Goal: Information Seeking & Learning: Compare options

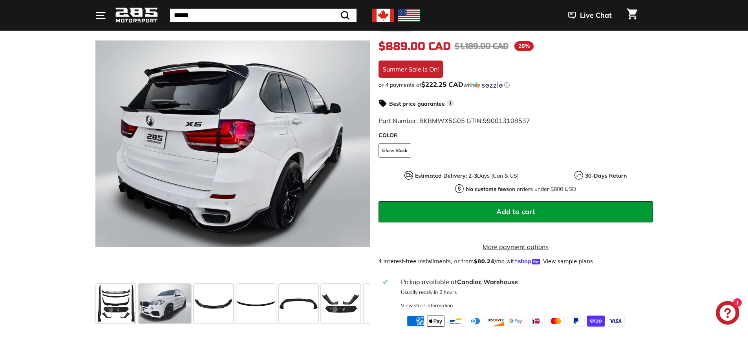
scroll to position [0, 108]
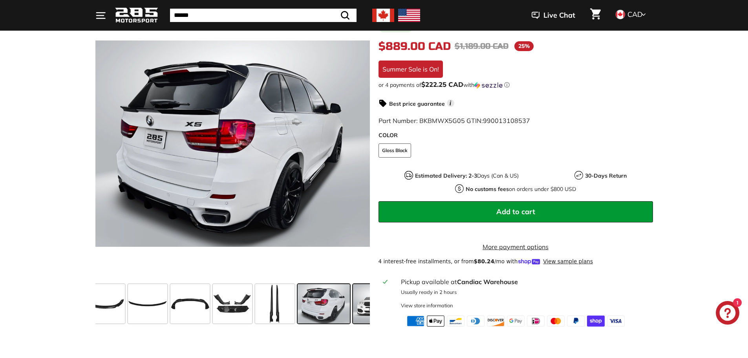
click at [354, 305] on span at bounding box center [372, 303] width 39 height 39
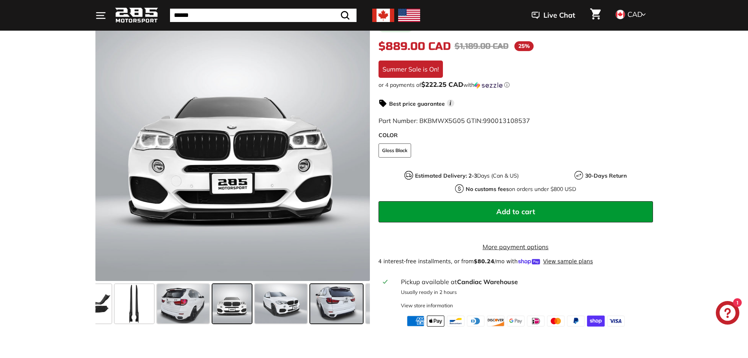
click at [353, 306] on span at bounding box center [336, 303] width 52 height 39
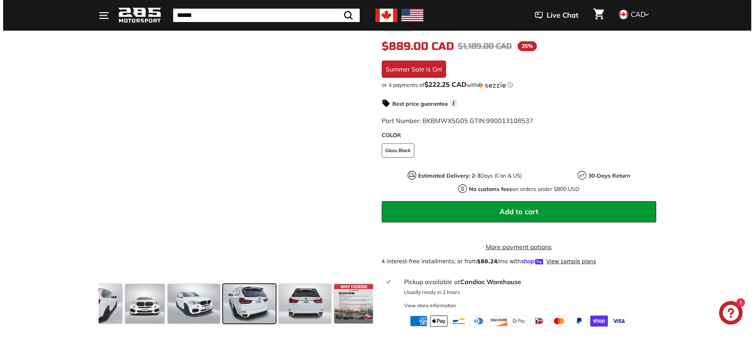
scroll to position [0, 341]
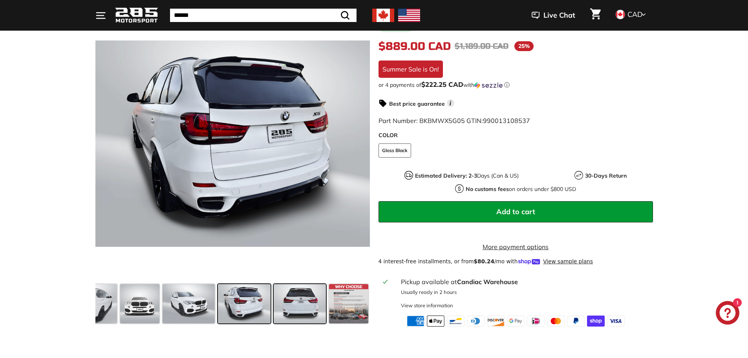
click at [323, 309] on span at bounding box center [300, 303] width 52 height 39
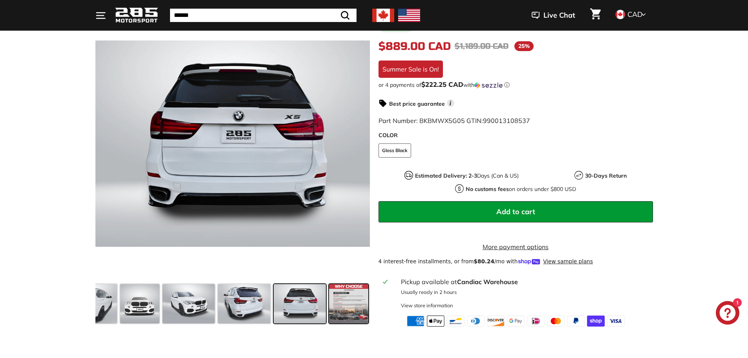
click at [365, 309] on span at bounding box center [348, 303] width 39 height 39
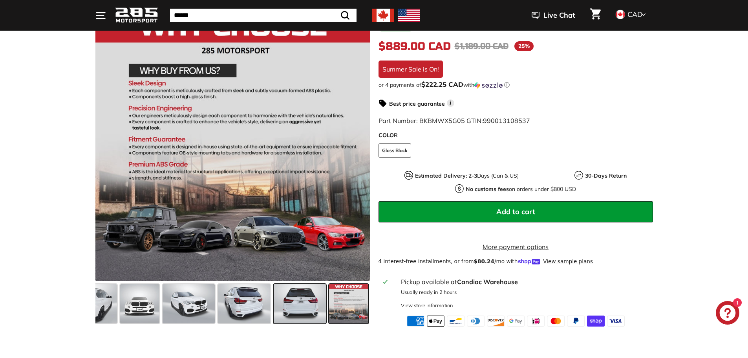
drag, startPoint x: 342, startPoint y: 312, endPoint x: 297, endPoint y: 287, distance: 51.9
click at [272, 306] on div at bounding box center [232, 304] width 274 height 46
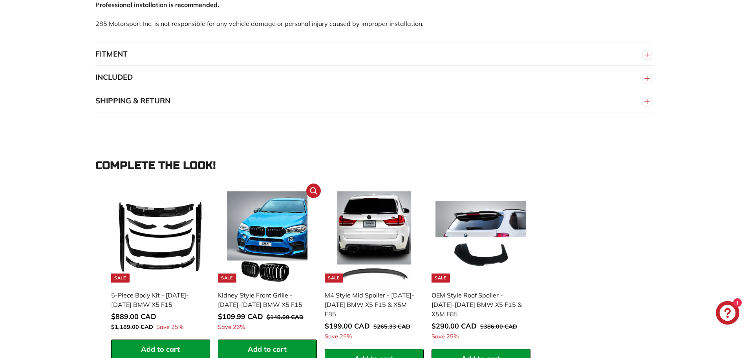
scroll to position [654, 0]
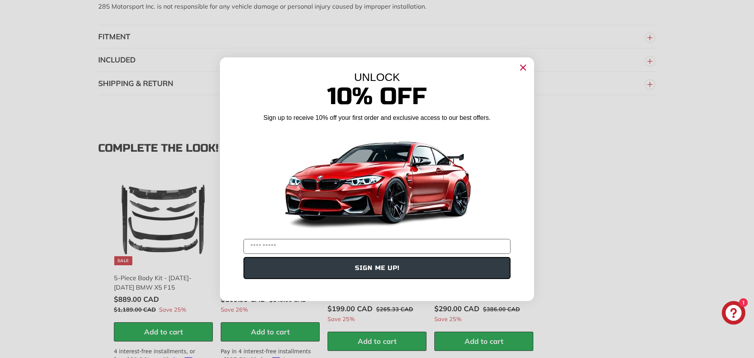
click at [520, 69] on circle "Close dialog" at bounding box center [523, 67] width 12 height 12
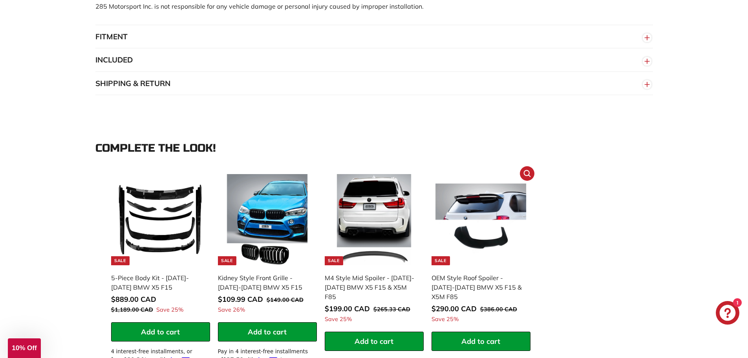
click at [480, 229] on img at bounding box center [480, 219] width 91 height 91
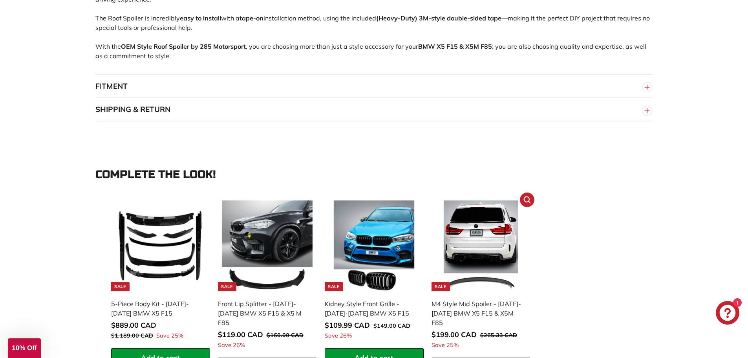
click at [482, 248] on img at bounding box center [480, 245] width 91 height 91
click at [475, 254] on img at bounding box center [480, 245] width 91 height 91
